Goal: Find contact information: Find contact information

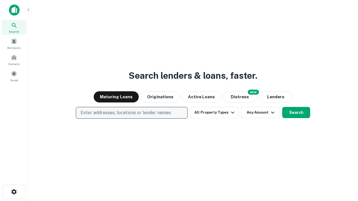
click at [131, 113] on p "Enter addresses, locations or lender names" at bounding box center [126, 113] width 90 height 7
type input "**********"
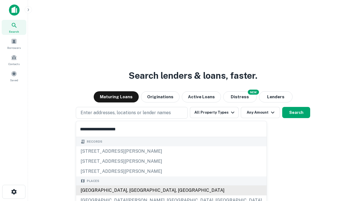
click at [134, 191] on div "[GEOGRAPHIC_DATA], [GEOGRAPHIC_DATA], [GEOGRAPHIC_DATA]" at bounding box center [171, 191] width 190 height 10
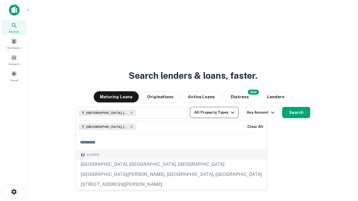
click at [214, 113] on button "All Property Types" at bounding box center [214, 112] width 49 height 11
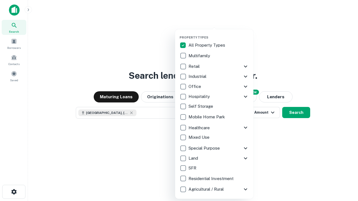
click at [219, 34] on button "button" at bounding box center [219, 34] width 78 height 0
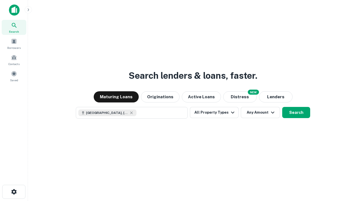
scroll to position [9, 0]
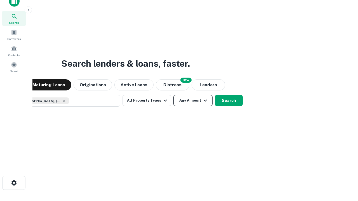
click at [173, 95] on button "Any Amount" at bounding box center [192, 100] width 39 height 11
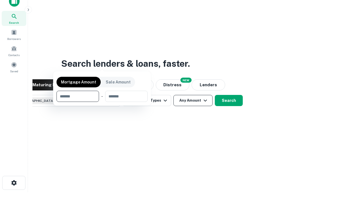
scroll to position [40, 158]
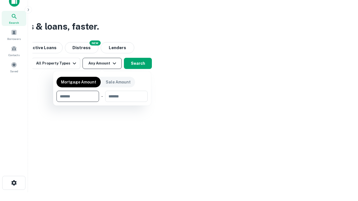
type input "*******"
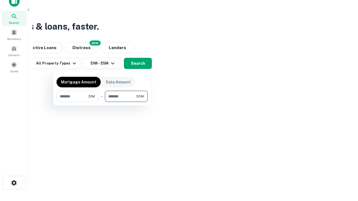
type input "*******"
click at [102, 102] on button "button" at bounding box center [101, 102] width 91 height 0
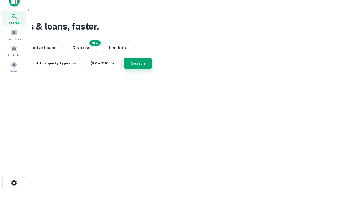
click at [152, 69] on button "Search" at bounding box center [138, 63] width 28 height 11
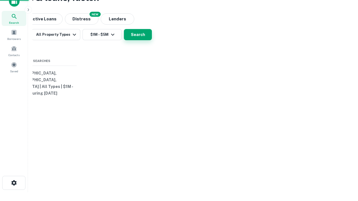
scroll to position [0, 103]
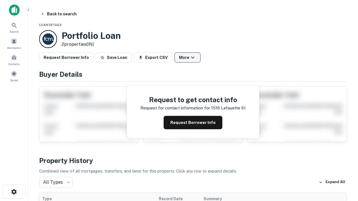
click at [187, 58] on button "More" at bounding box center [188, 58] width 26 height 10
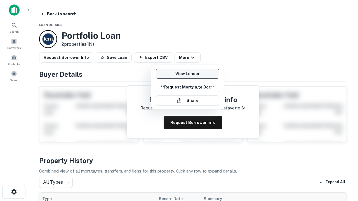
click at [187, 74] on link "View Lender" at bounding box center [187, 74] width 63 height 10
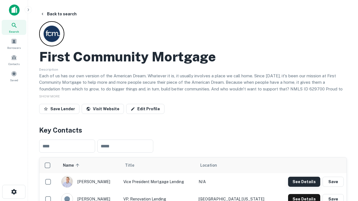
click at [304, 182] on button "See Details" at bounding box center [304, 182] width 32 height 10
